Goal: Find specific fact: Find specific fact

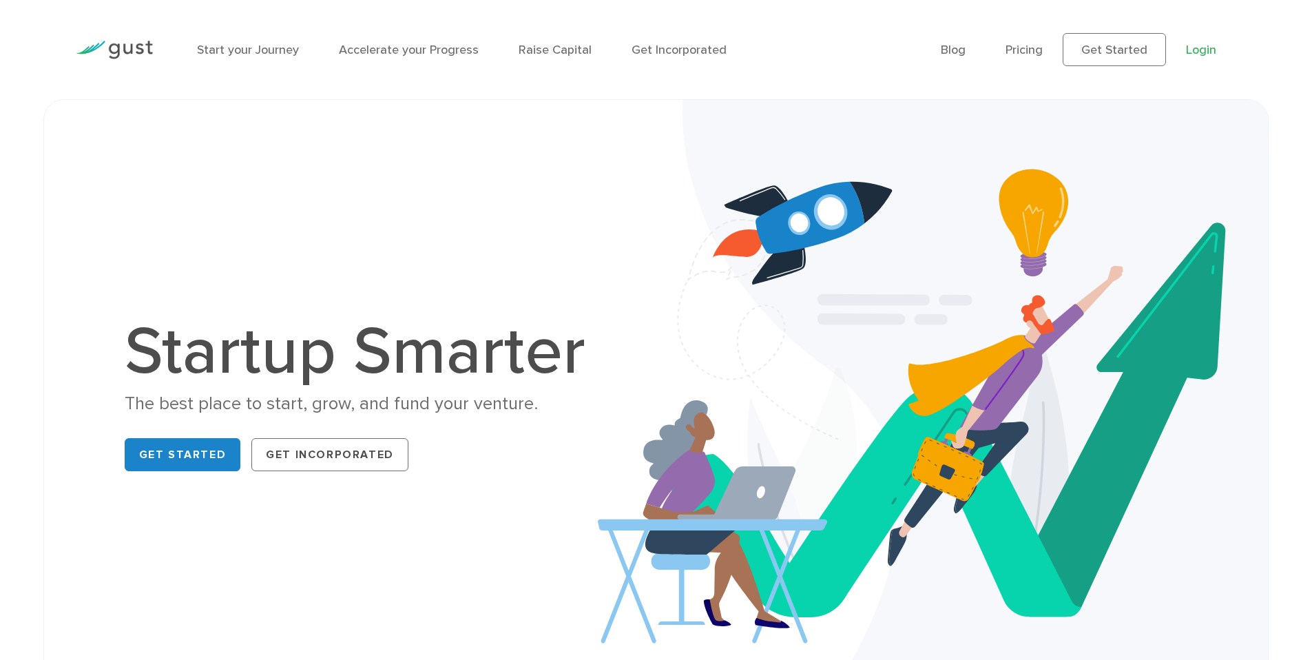
click at [1200, 54] on link "Login" at bounding box center [1201, 50] width 30 height 14
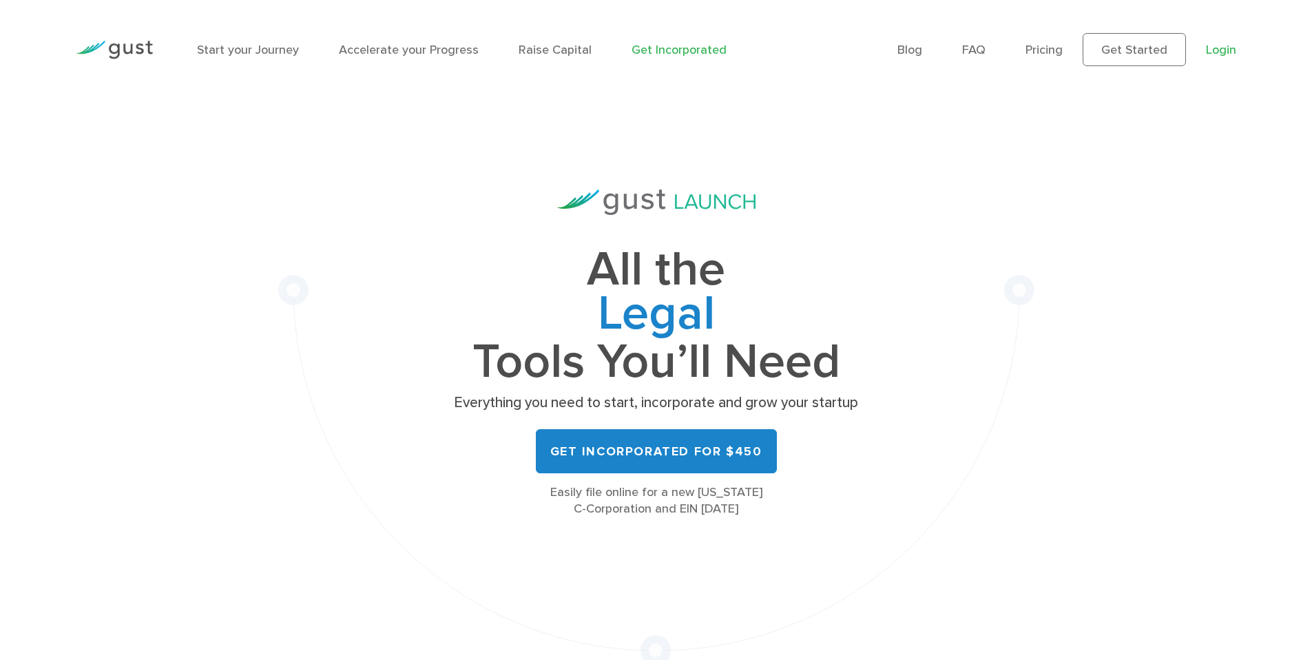
click at [1223, 46] on link "Login" at bounding box center [1221, 50] width 30 height 14
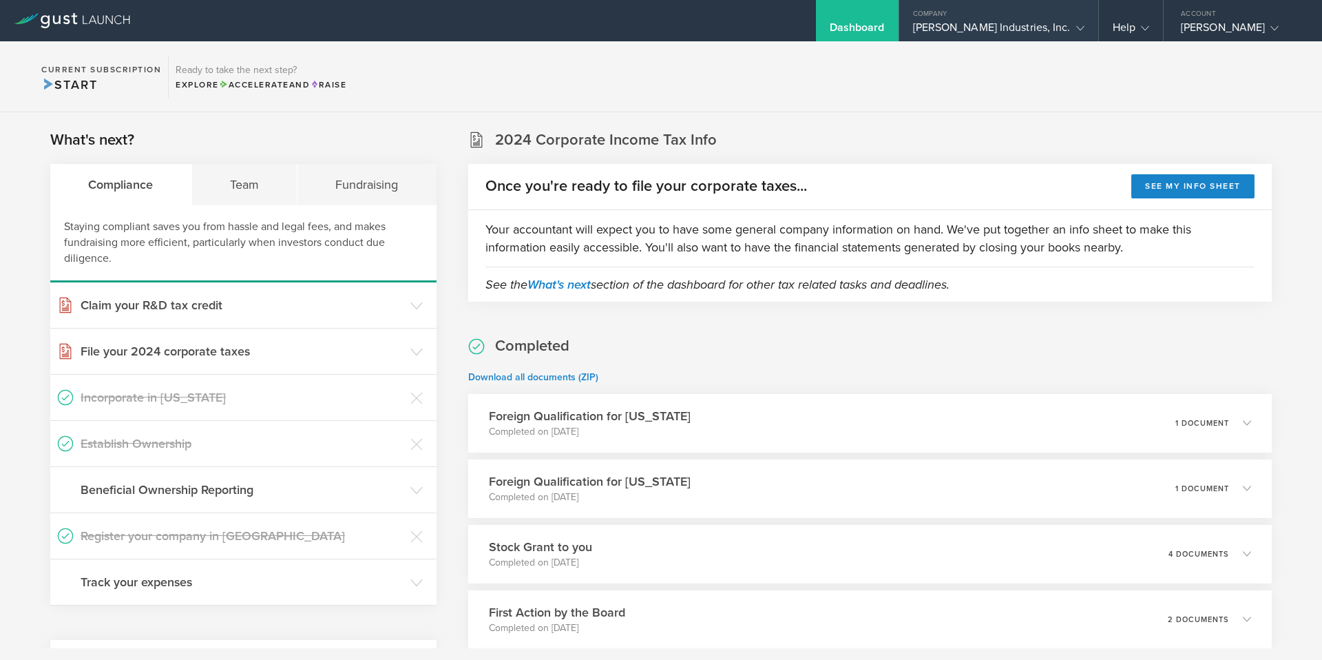
click at [1032, 25] on div "Seibert Industries, Inc." at bounding box center [998, 31] width 171 height 21
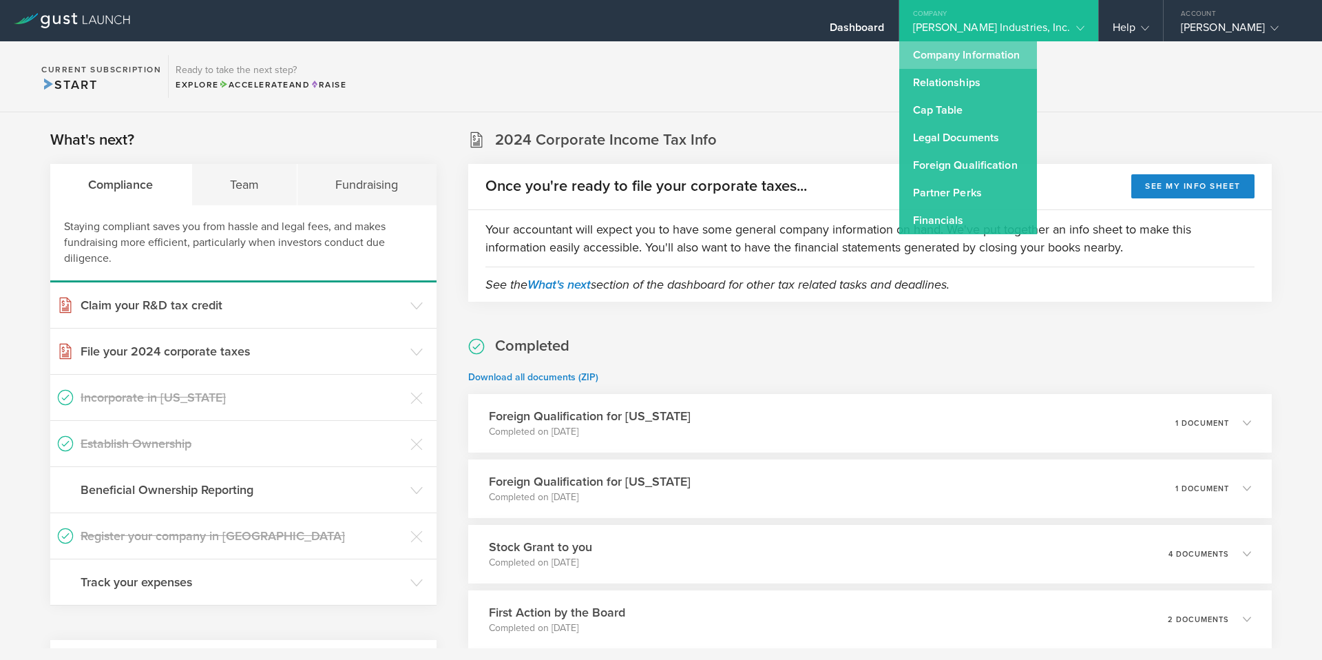
click at [1027, 59] on link "Company Information" at bounding box center [968, 55] width 138 height 28
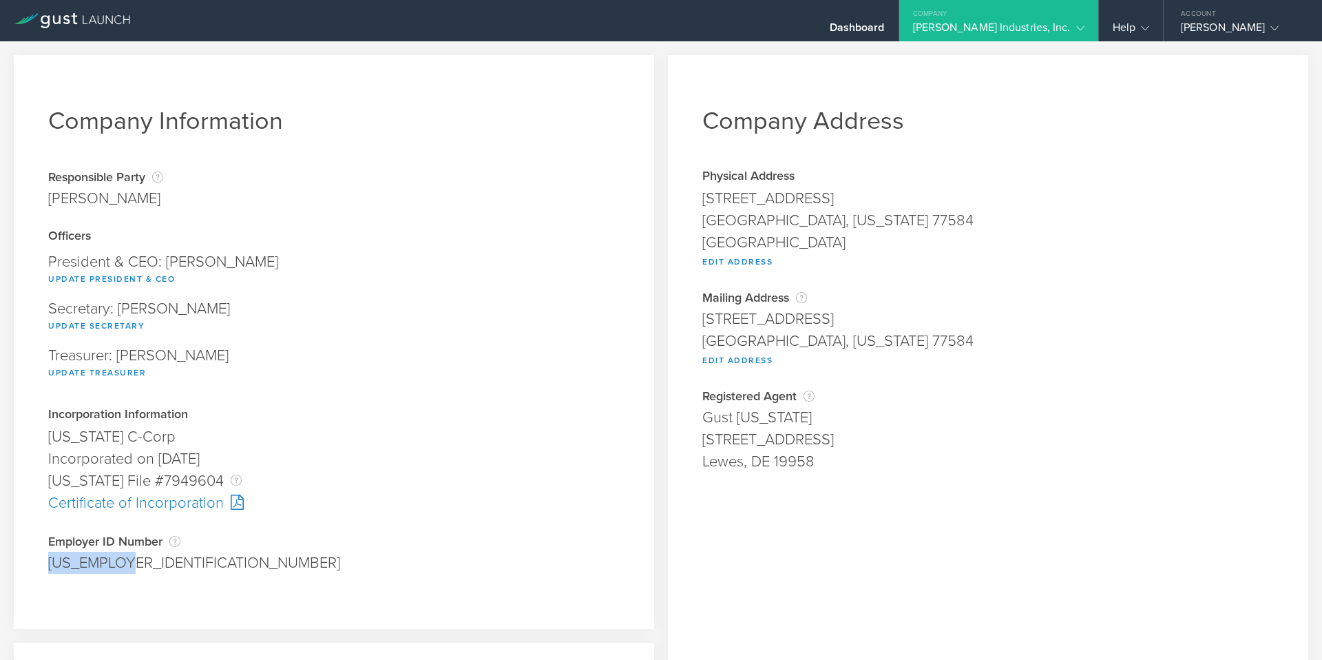
drag, startPoint x: 139, startPoint y: 569, endPoint x: 50, endPoint y: 569, distance: 89.5
click at [50, 569] on div "85-0881446" at bounding box center [333, 562] width 571 height 22
copy div "85-0881446"
